Goal: Task Accomplishment & Management: Use online tool/utility

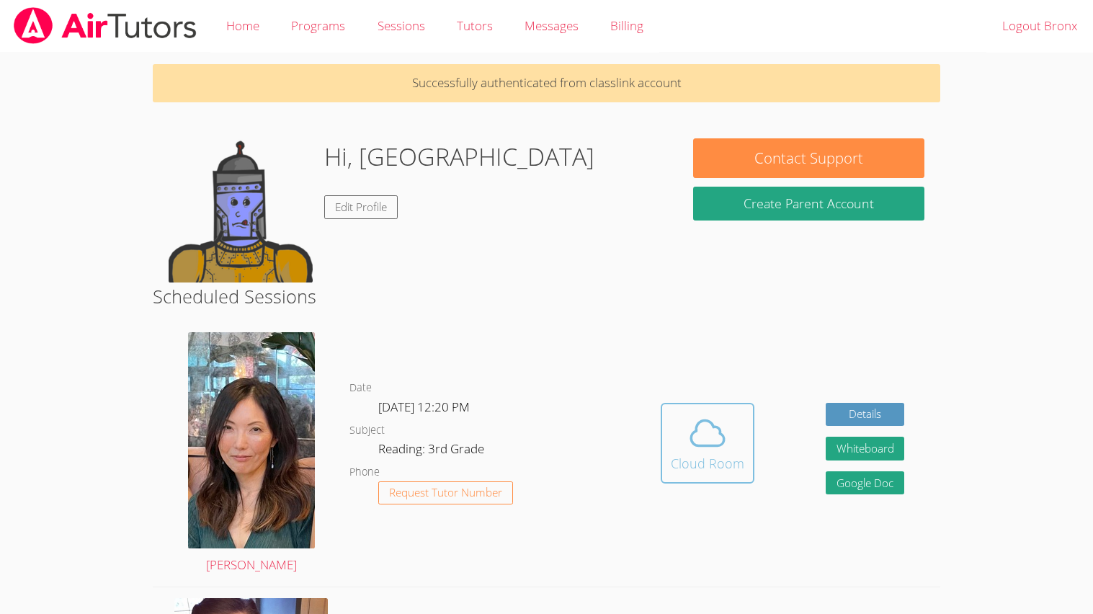
click at [678, 413] on span at bounding box center [707, 433] width 73 height 40
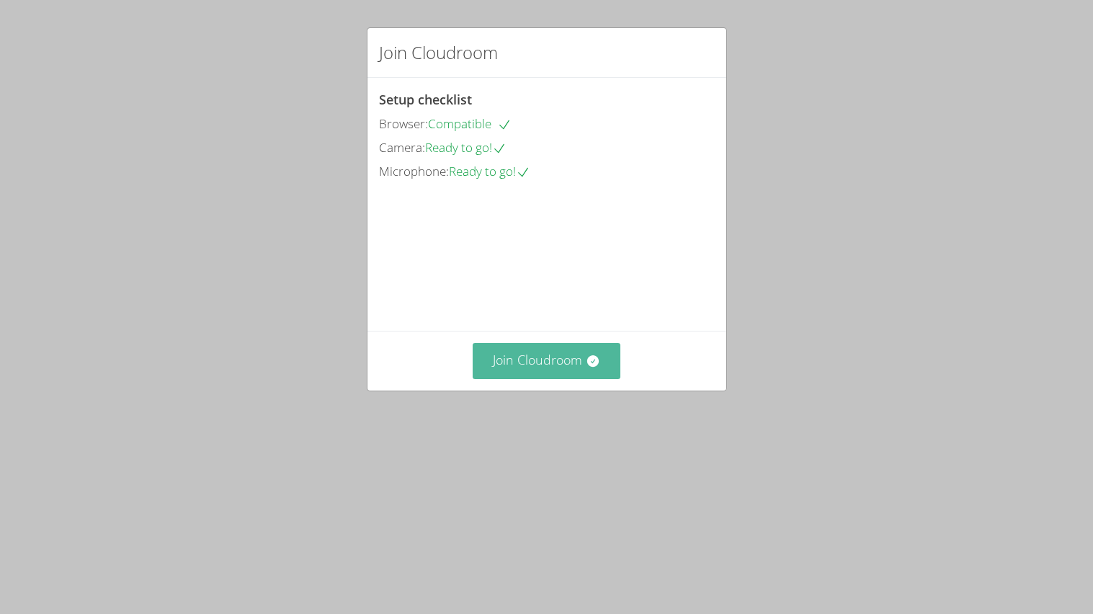
click at [577, 378] on button "Join Cloudroom" at bounding box center [547, 360] width 148 height 35
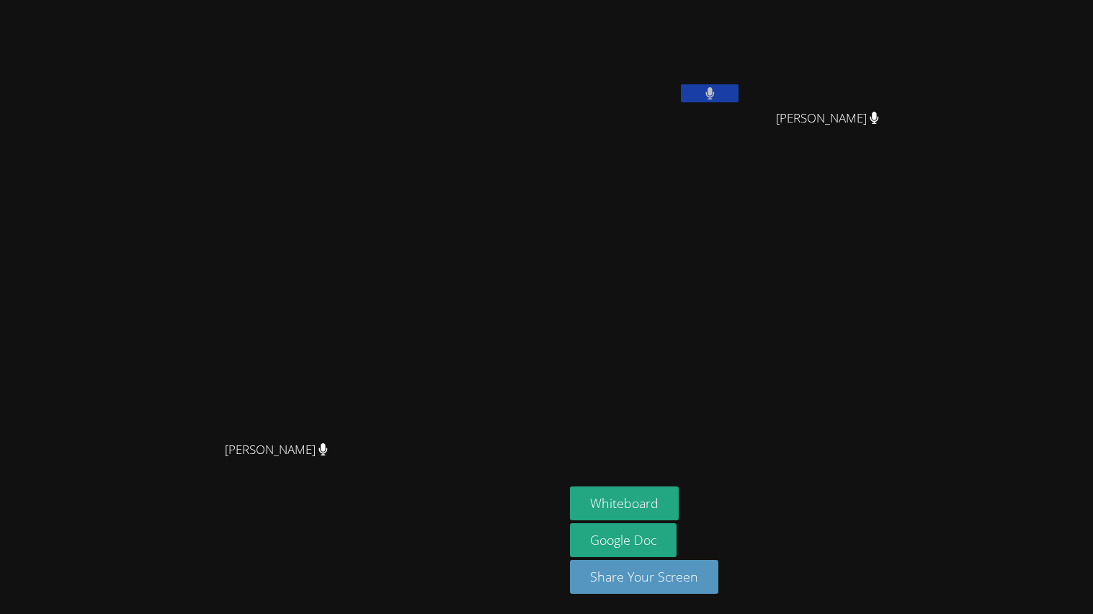
click at [741, 151] on div "Bronx [PERSON_NAME]" at bounding box center [655, 83] width 171 height 154
click at [679, 507] on button "Whiteboard" at bounding box center [624, 503] width 109 height 34
